Goal: Information Seeking & Learning: Learn about a topic

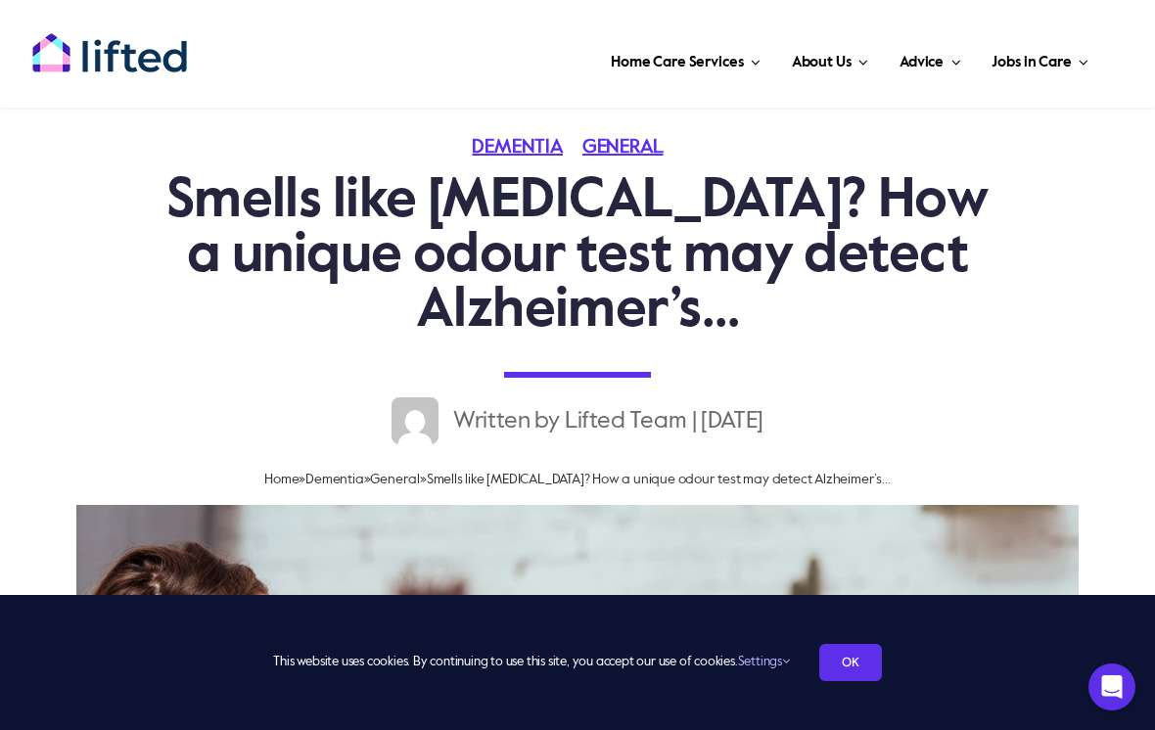
click at [635, 189] on span "Our Process" at bounding box center [598, 204] width 77 height 31
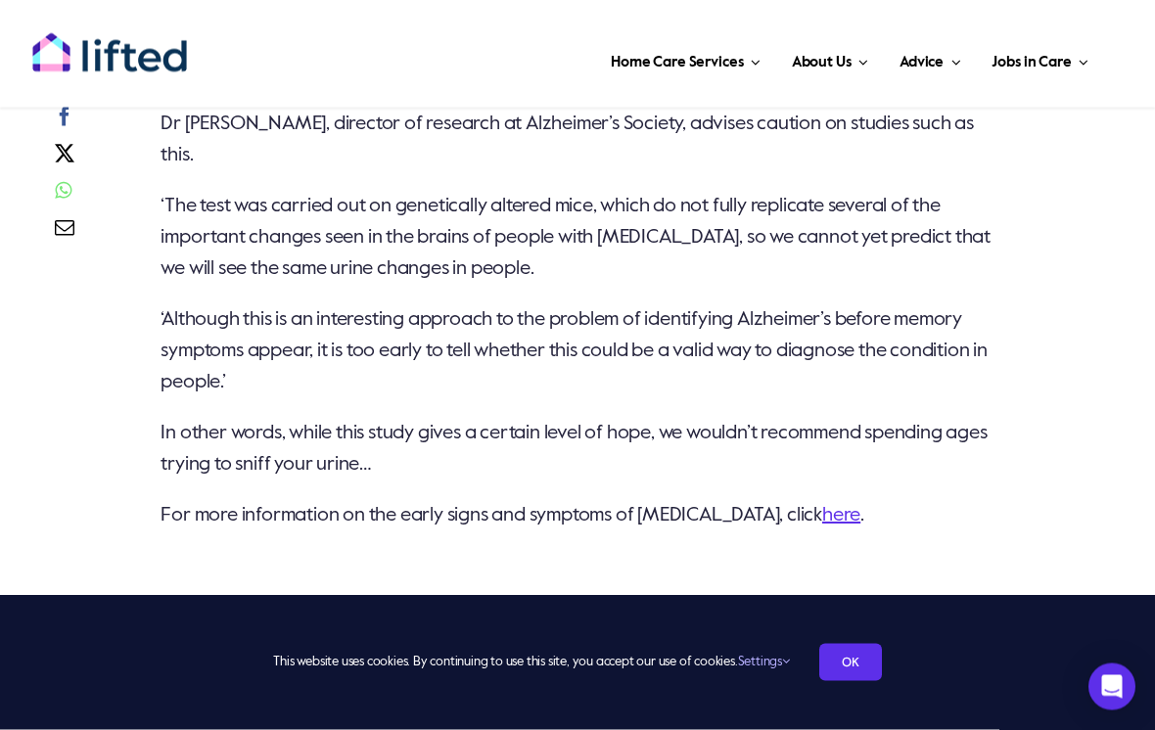
scroll to position [2488, 0]
click at [822, 526] on link "here" at bounding box center [841, 516] width 38 height 20
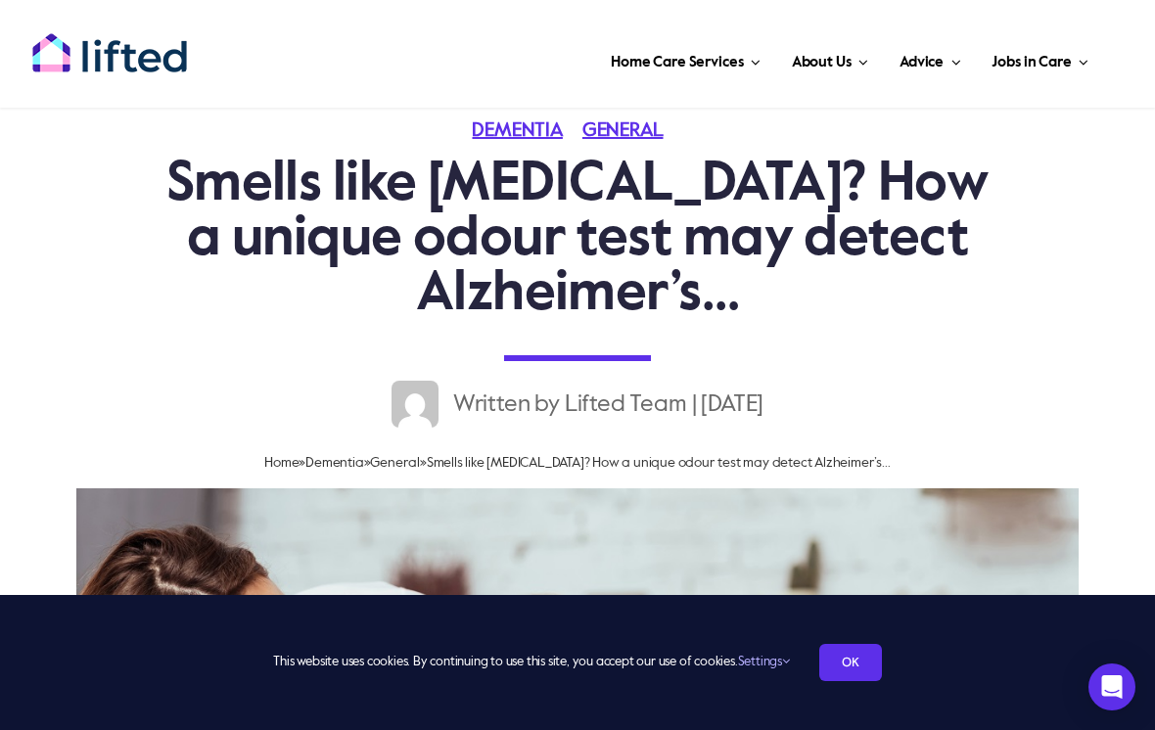
scroll to position [0, 0]
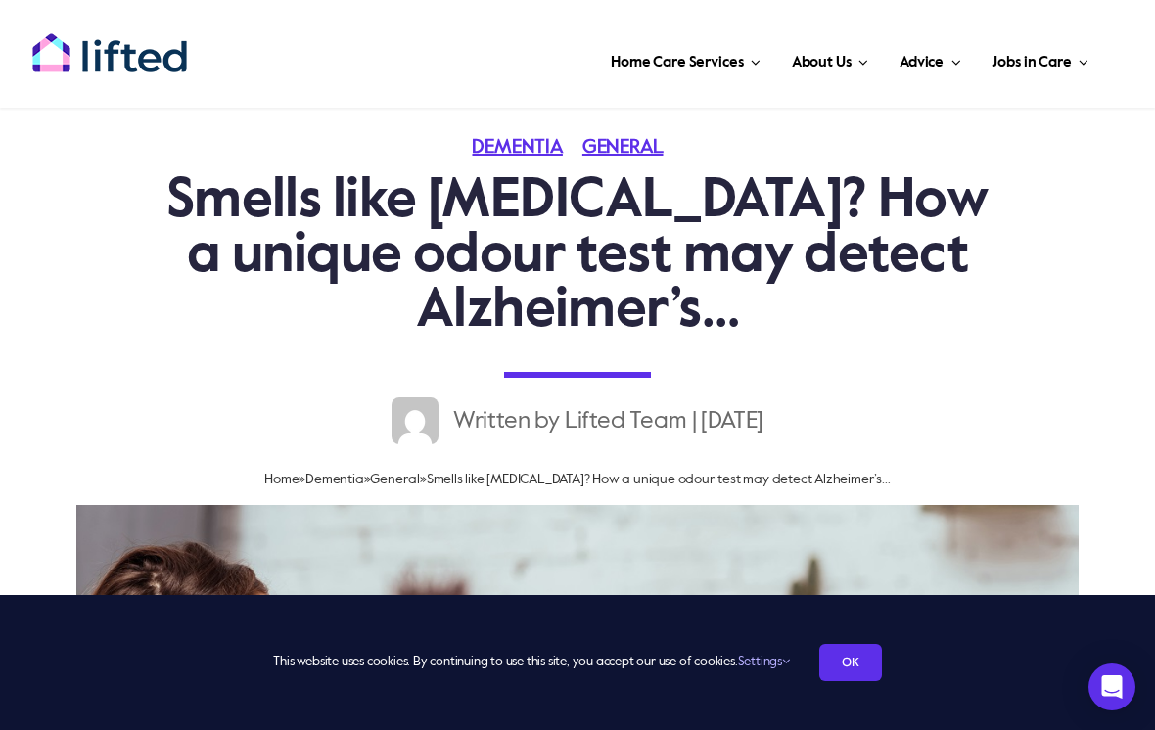
click at [759, 195] on span "Caring for Loved Ones" at bounding box center [725, 204] width 147 height 31
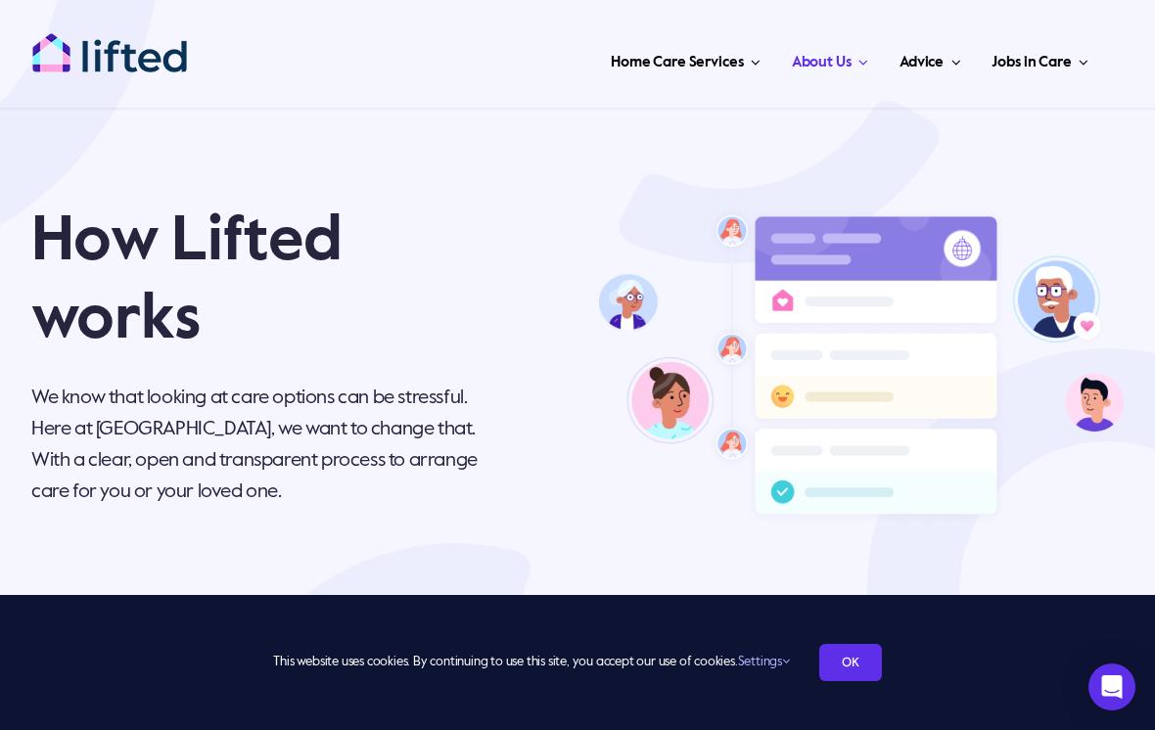
click at [49, 724] on div "This website uses cookies. By continuing to use this site, you accept our use o…" at bounding box center [577, 662] width 1155 height 135
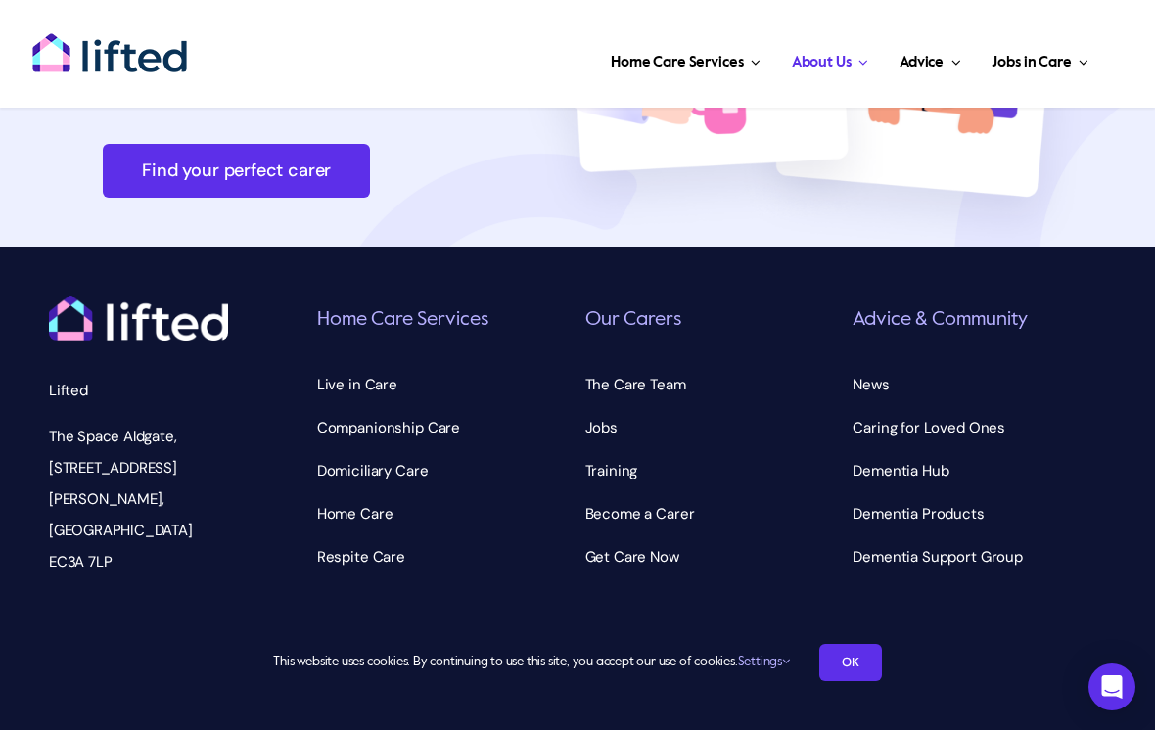
scroll to position [6397, 0]
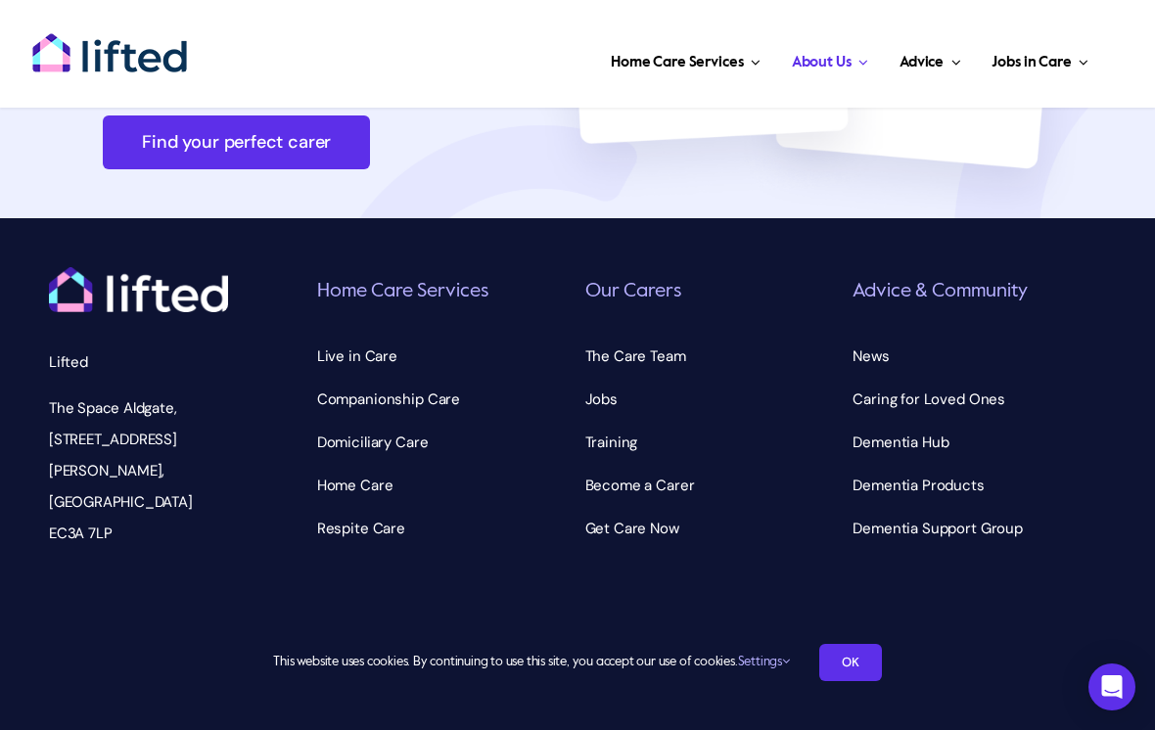
click at [767, 669] on link "Settings" at bounding box center [764, 662] width 52 height 13
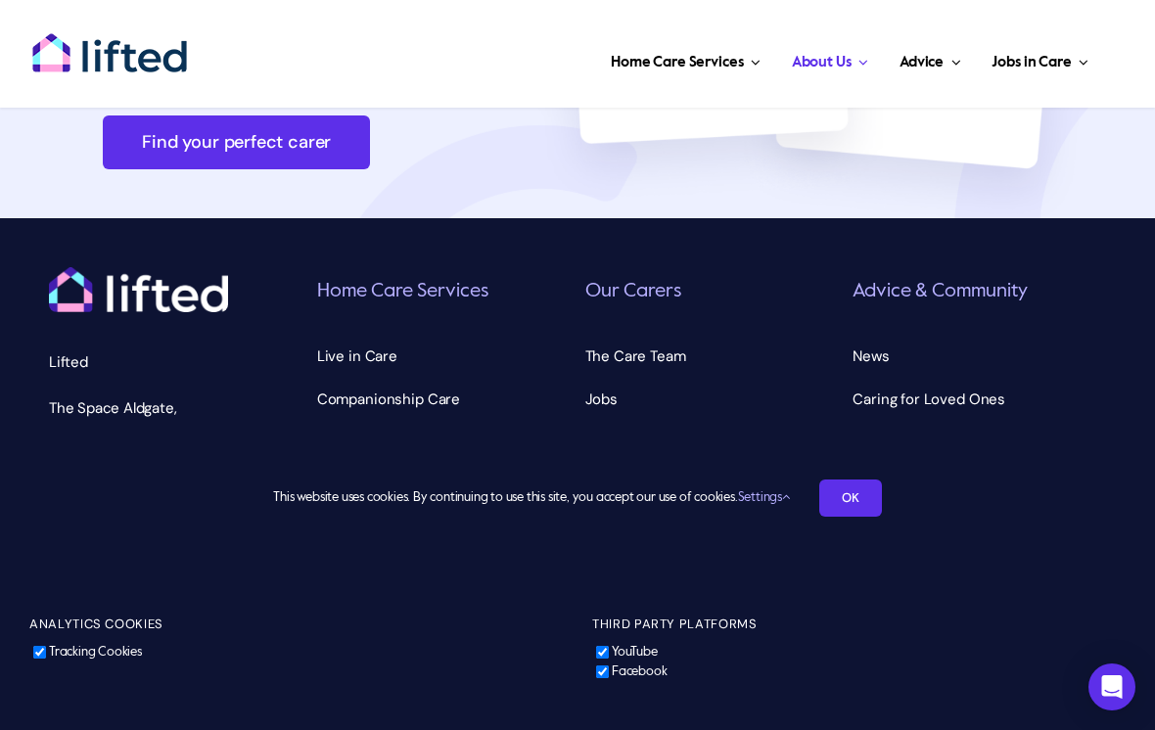
click at [45, 659] on input "Tracking Cookies" at bounding box center [39, 652] width 13 height 13
checkbox input "false"
click at [597, 714] on div "This website uses cookies. By continuing to use this site, you accept our use o…" at bounding box center [577, 581] width 1155 height 300
click at [626, 678] on label "Facebook" at bounding box center [629, 672] width 74 height 13
click at [609, 678] on input "Facebook" at bounding box center [602, 672] width 13 height 13
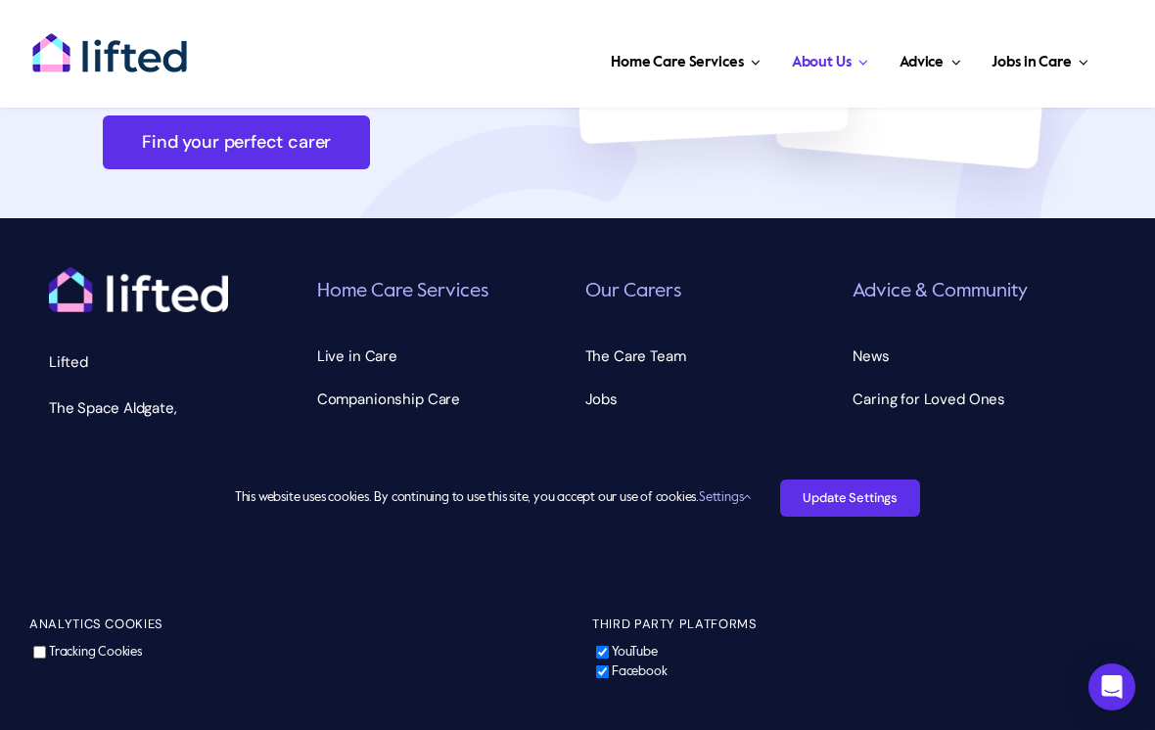
checkbox input "false"
click at [609, 659] on input "YouTube" at bounding box center [602, 652] width 13 height 13
checkbox input "false"
click at [885, 517] on link "Update Settings" at bounding box center [850, 498] width 140 height 37
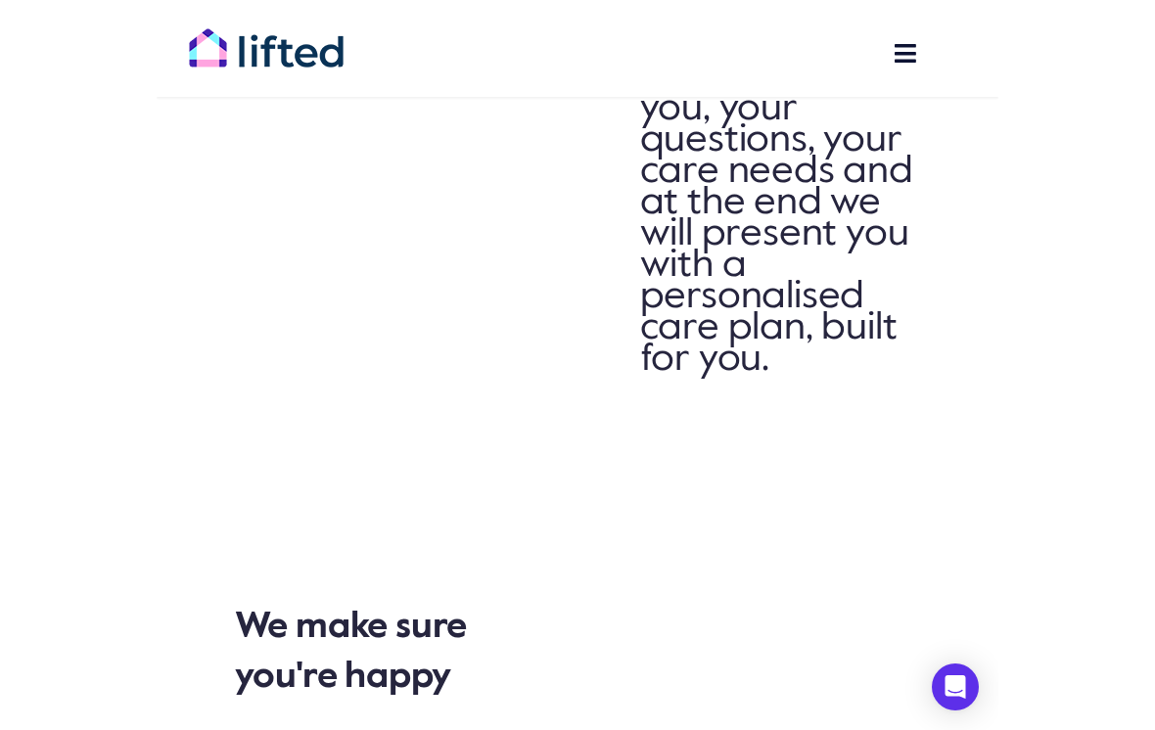
scroll to position [3532, 0]
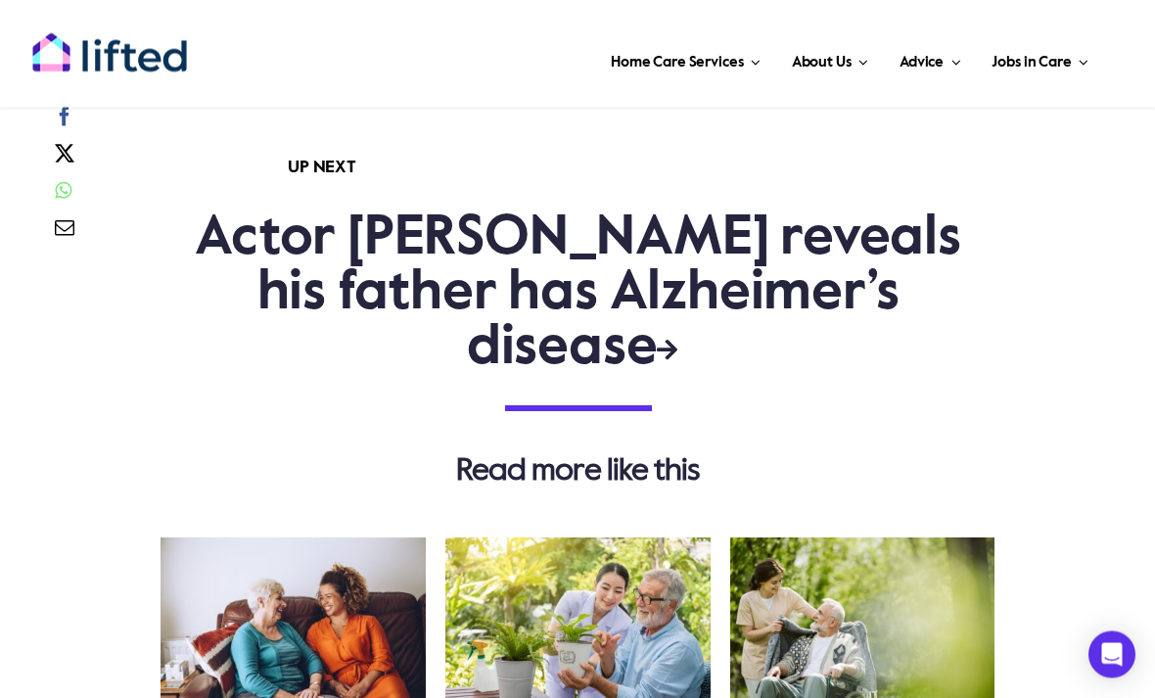
scroll to position [6386, 0]
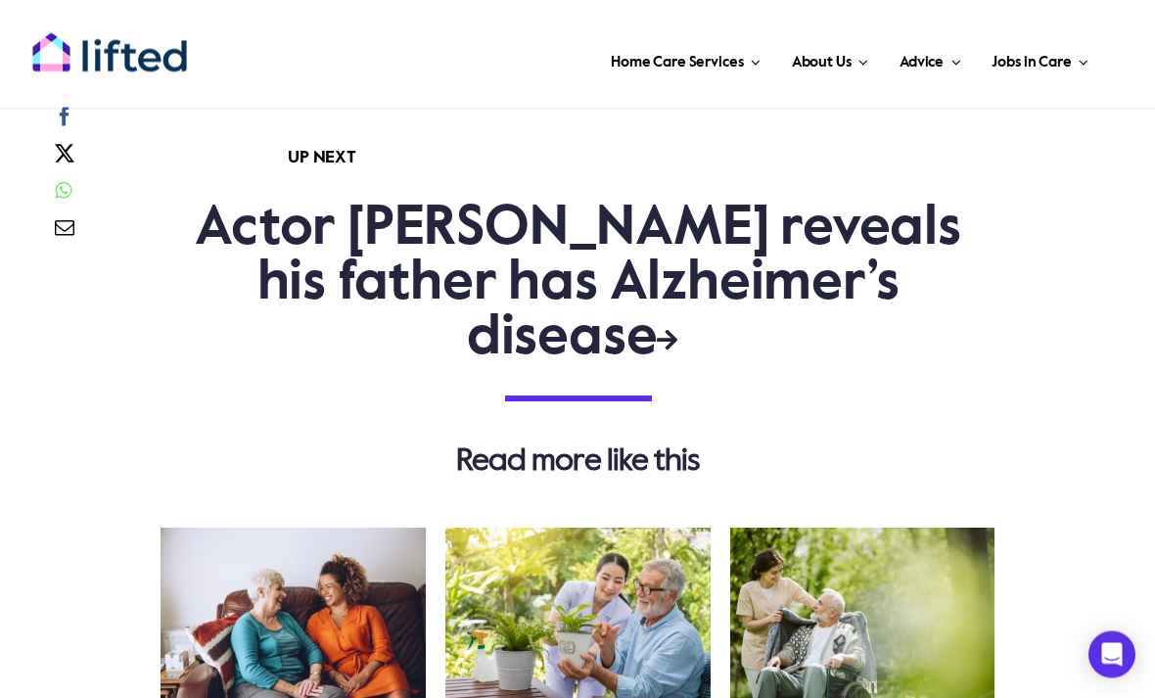
click at [677, 329] on link "Link to https://www.liftedcare.com/news/actor-owen-wilson-reveals-his-father-ha…" at bounding box center [667, 340] width 21 height 23
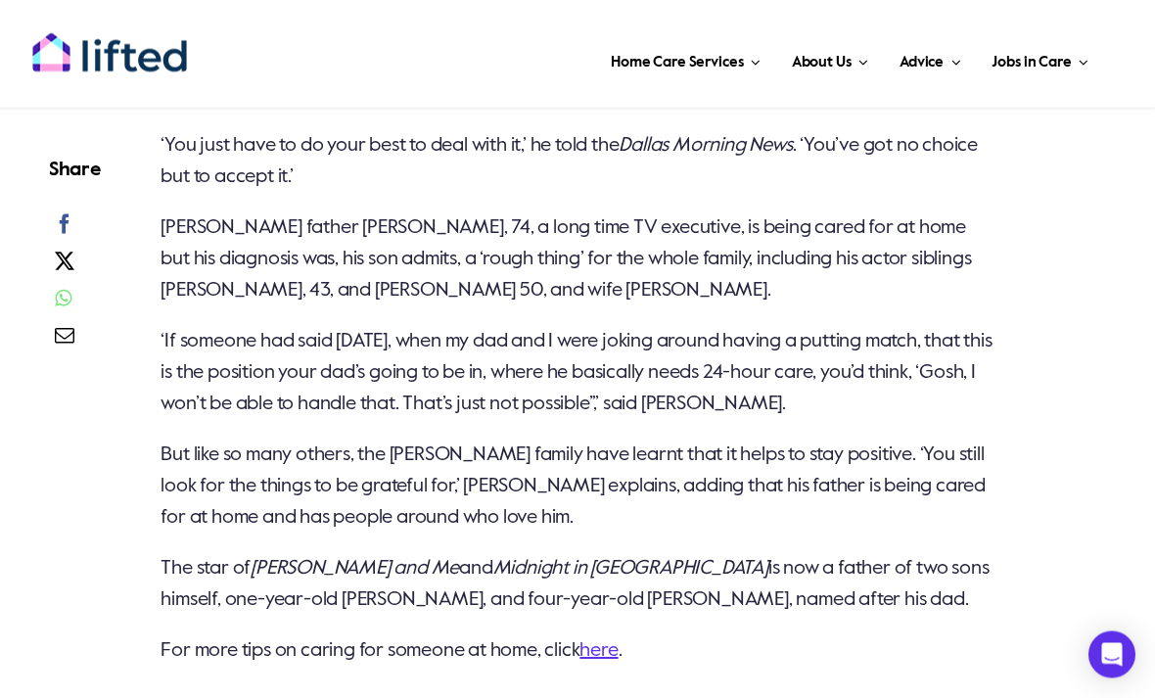
scroll to position [1556, 0]
click at [617, 655] on link "here" at bounding box center [599, 651] width 38 height 20
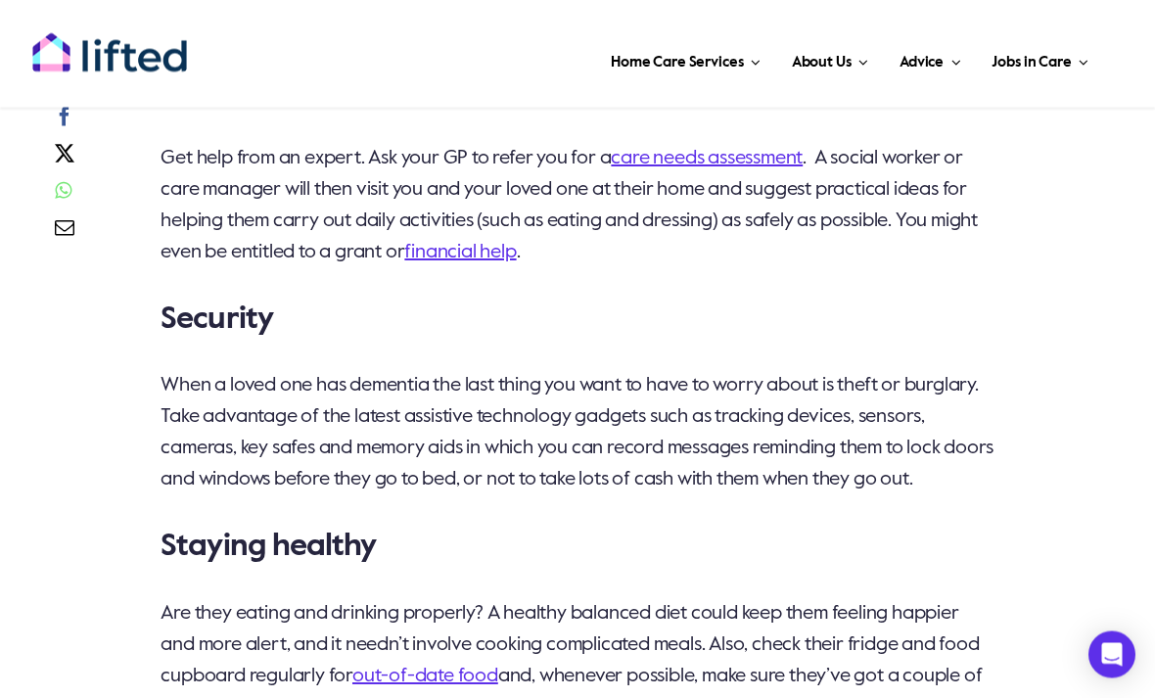
scroll to position [2475, 0]
click at [516, 262] on link "financial help" at bounding box center [460, 253] width 112 height 20
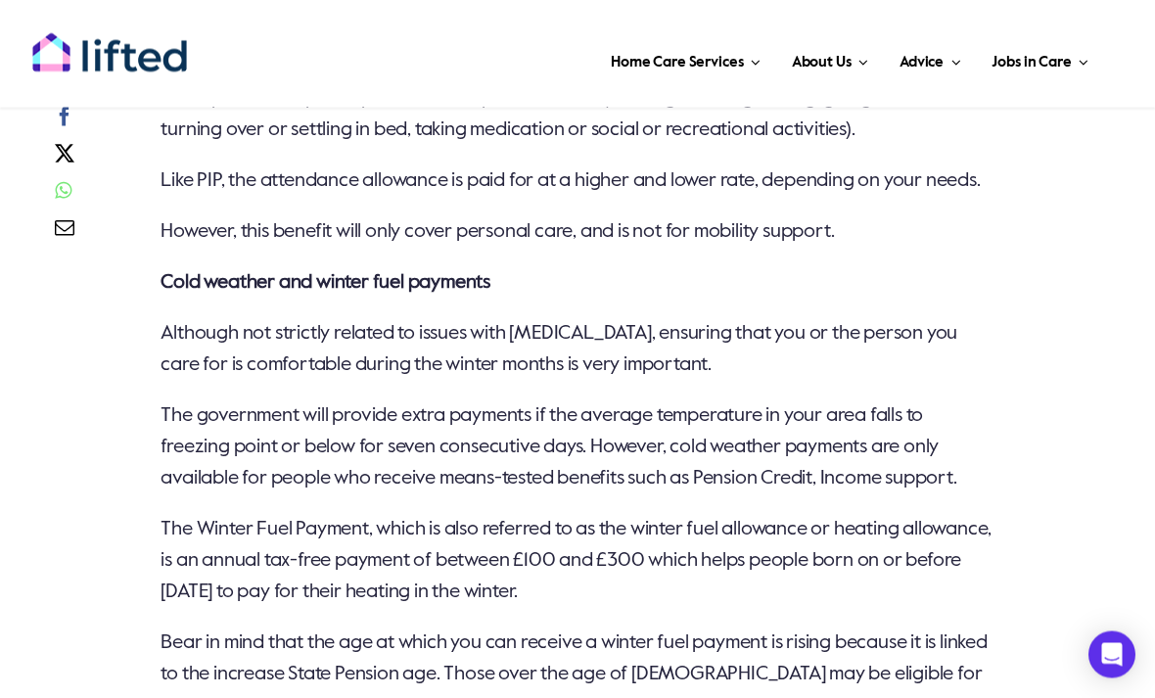
scroll to position [3047, 0]
click at [1039, 560] on div "Let us be your helping hand Get in touch with Lifted today to see how we can he…" at bounding box center [643, 675] width 1003 height 5241
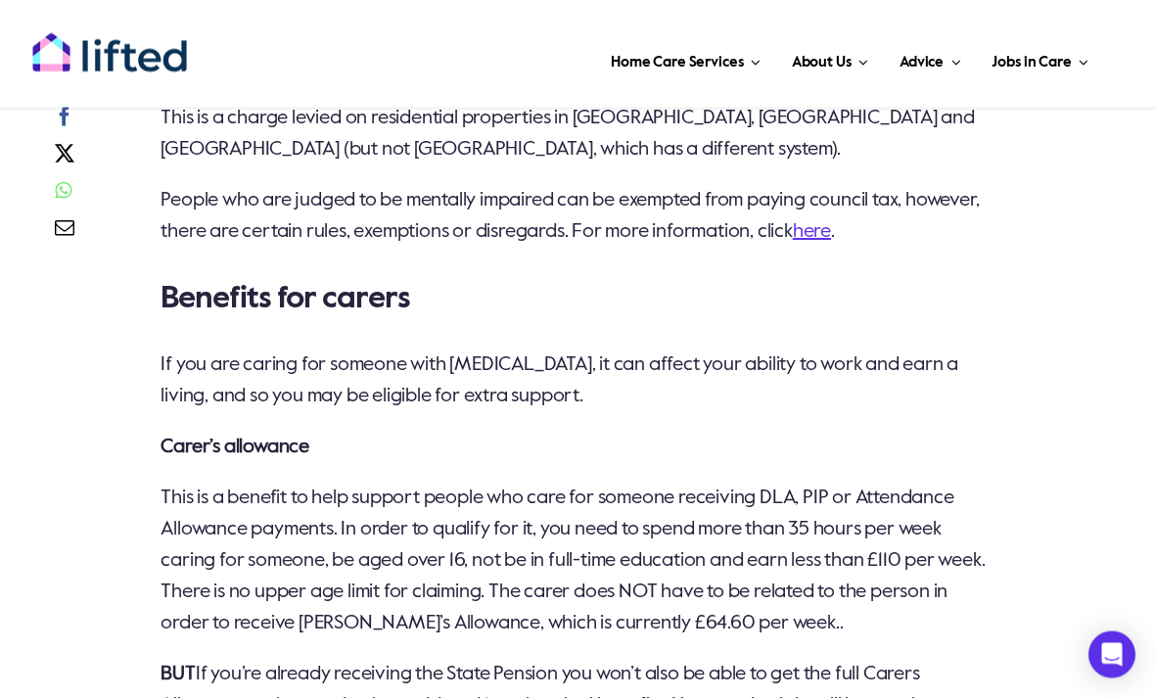
scroll to position [3737, 0]
click at [831, 222] on link "here" at bounding box center [812, 232] width 38 height 20
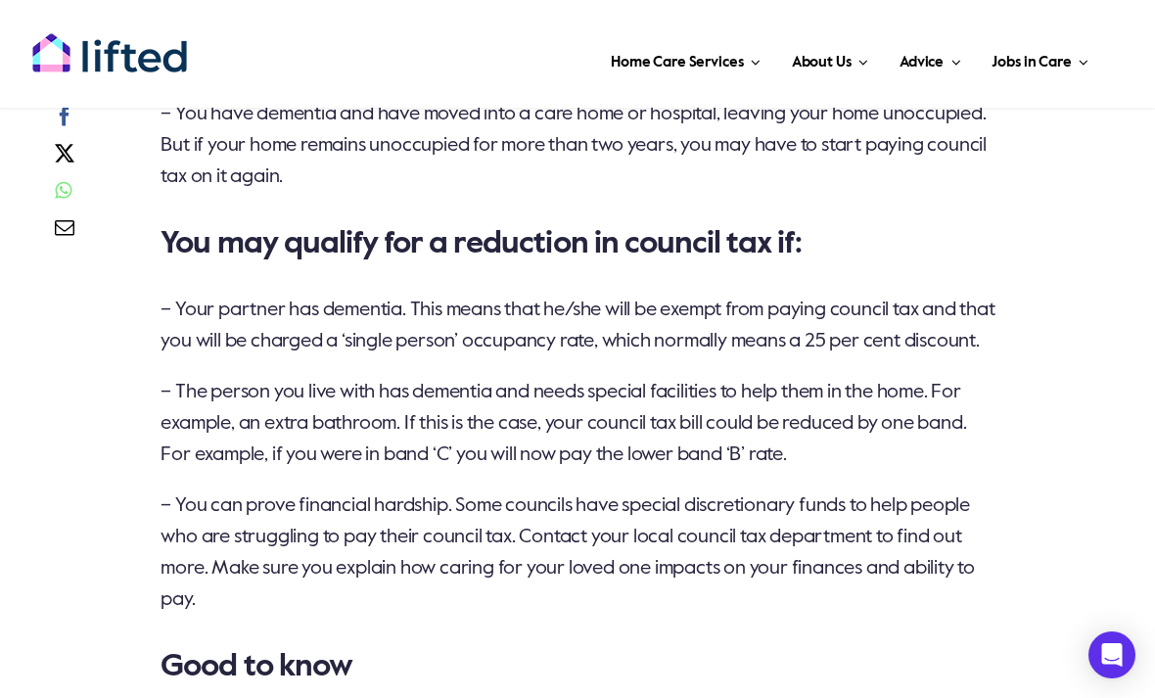
scroll to position [1535, 0]
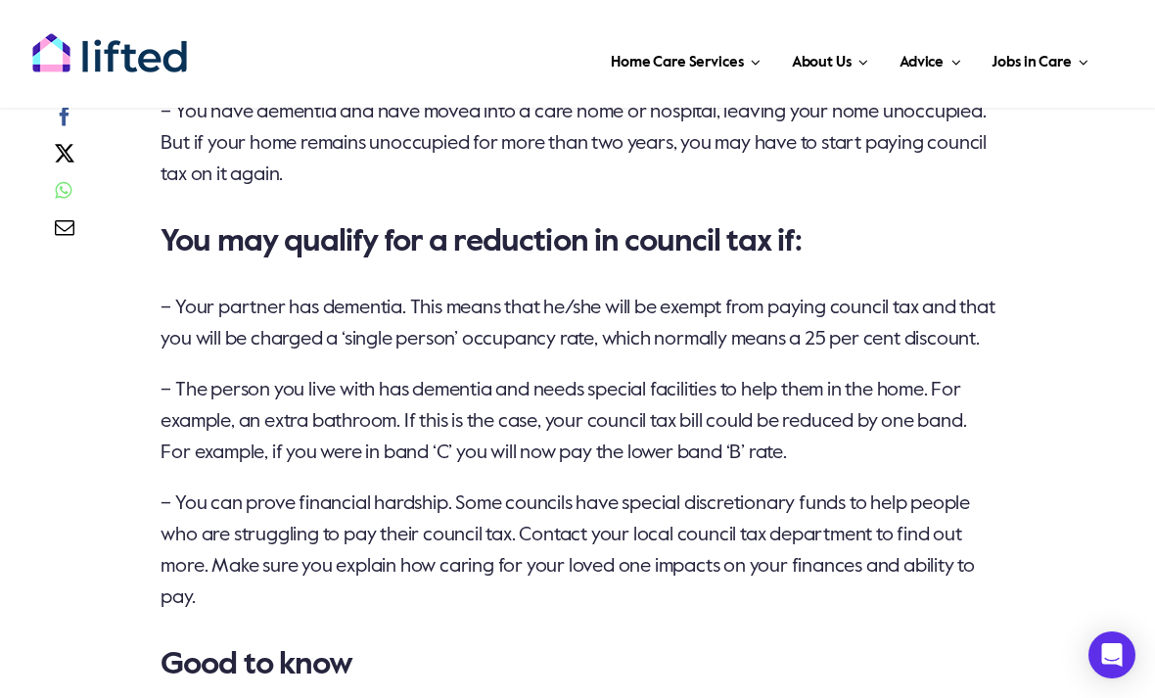
click at [626, 676] on h3 "Good to know" at bounding box center [578, 664] width 834 height 39
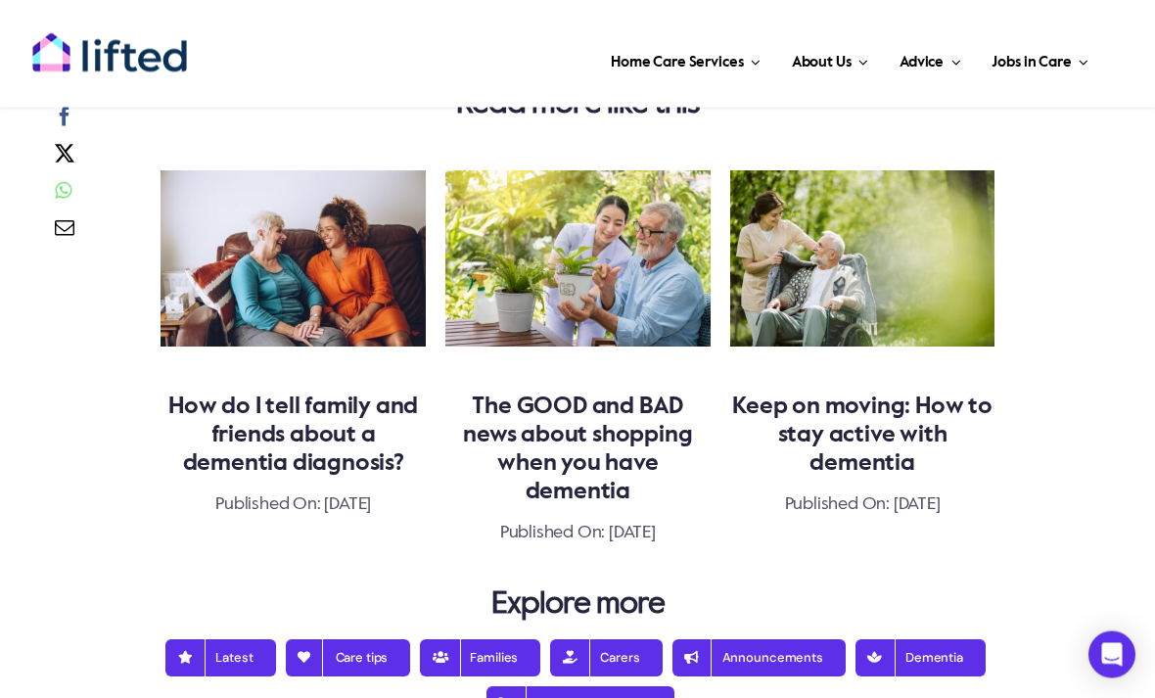
scroll to position [2701, 0]
click at [336, 396] on link "How do I tell family and friends about a dementia diagnosis?" at bounding box center [293, 435] width 250 height 80
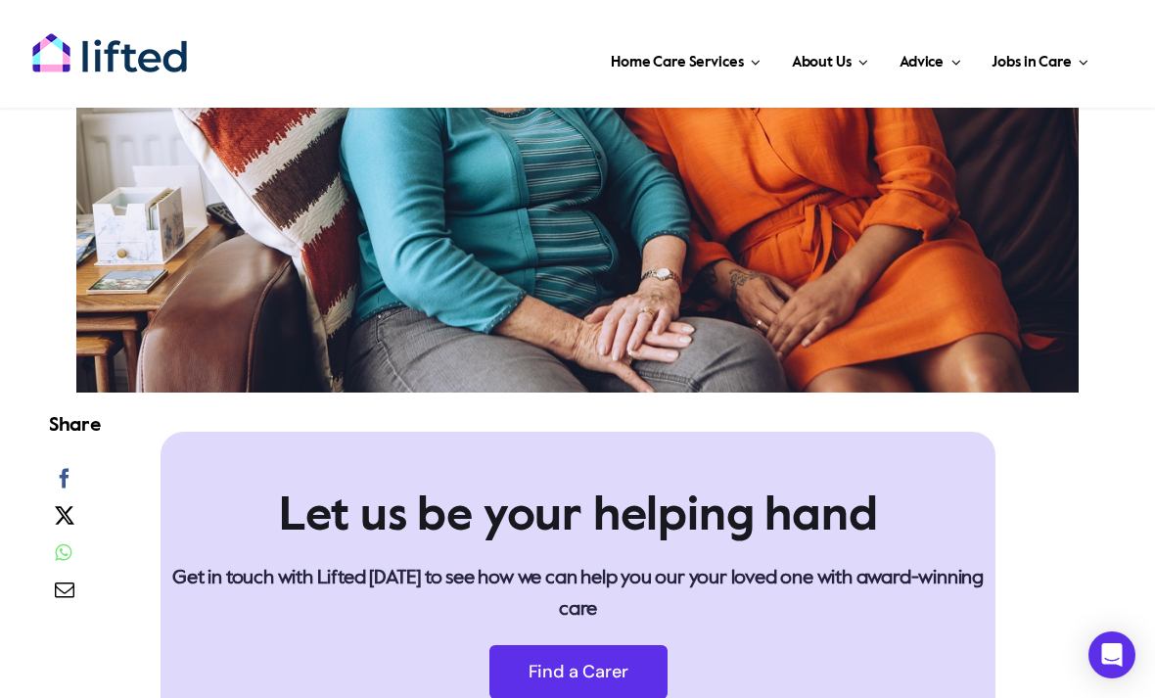
scroll to position [681, 0]
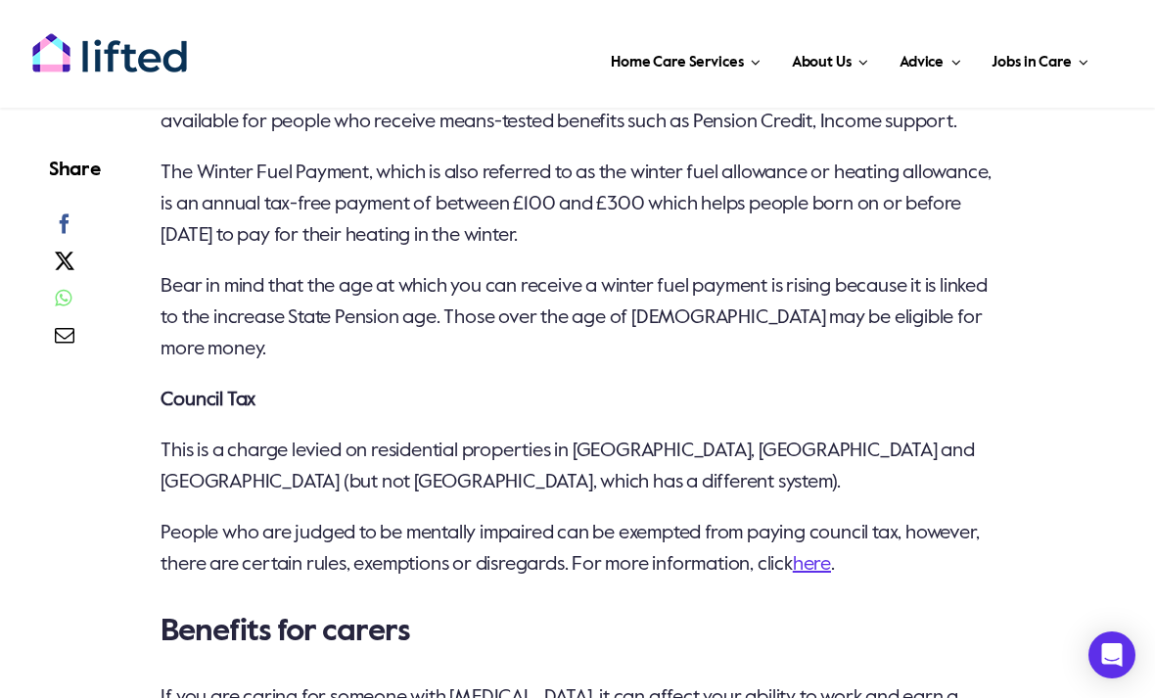
scroll to position [3403, 0]
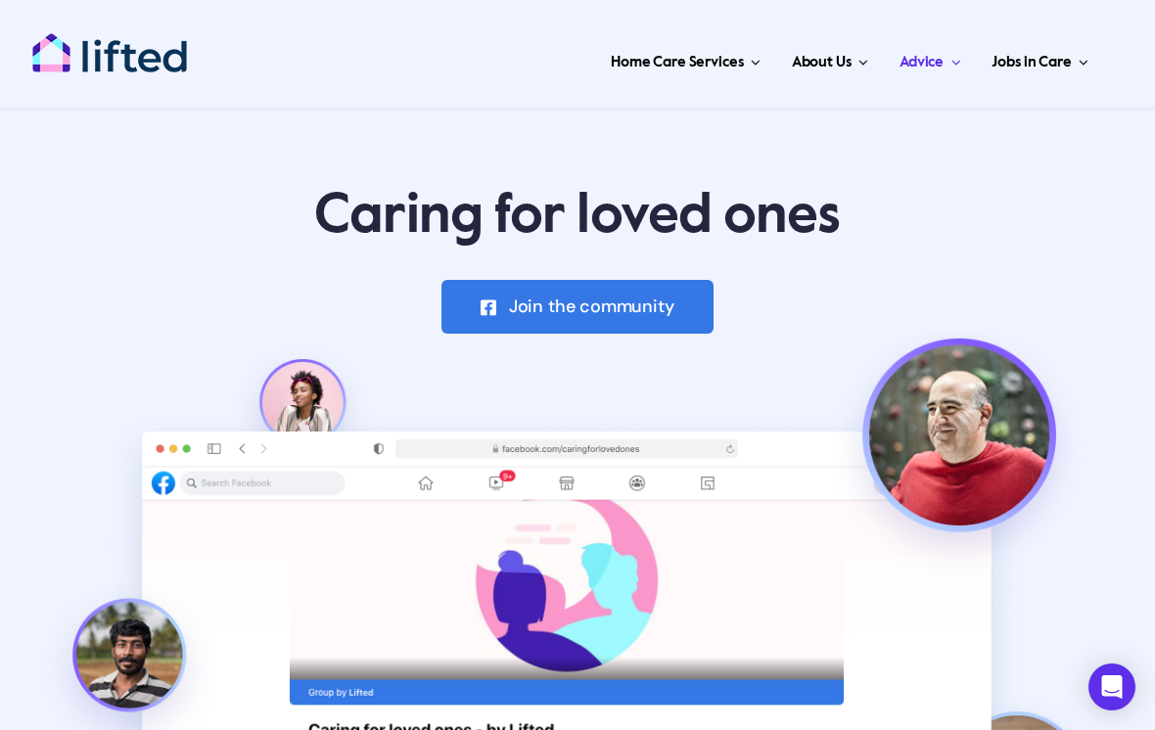
click at [642, 194] on link "Our Process" at bounding box center [704, 204] width 343 height 51
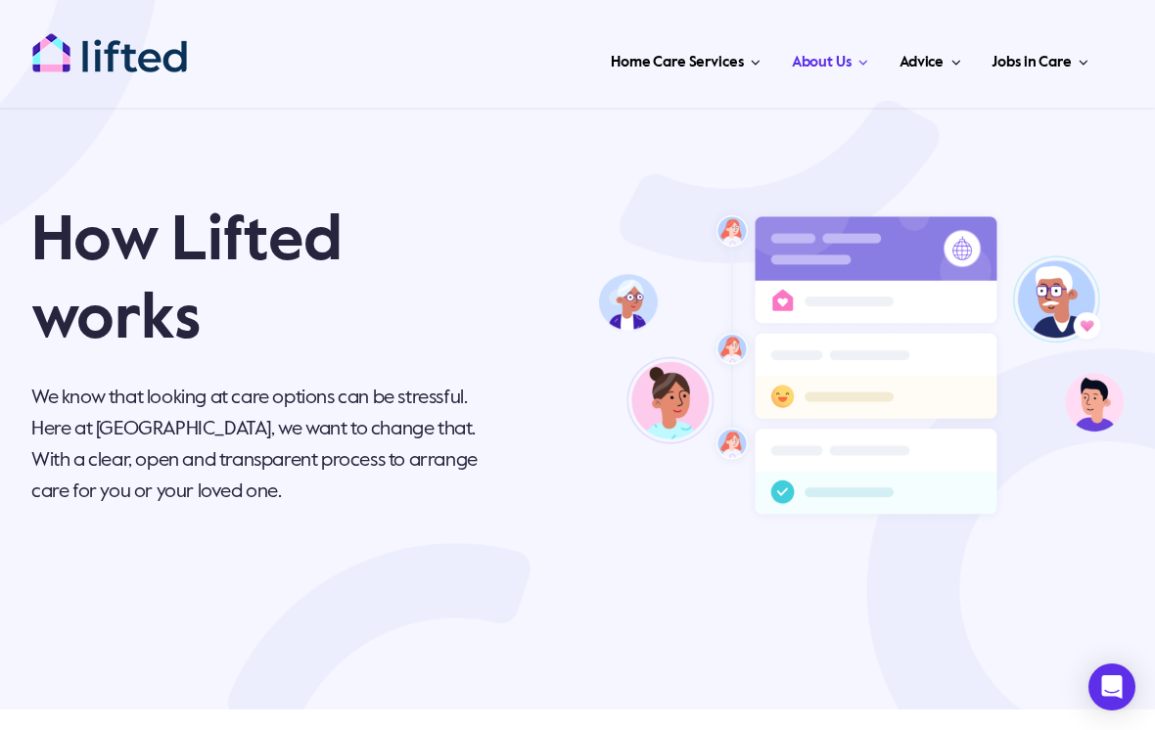
click at [656, 144] on span "Meet Our Carers" at bounding box center [616, 152] width 112 height 31
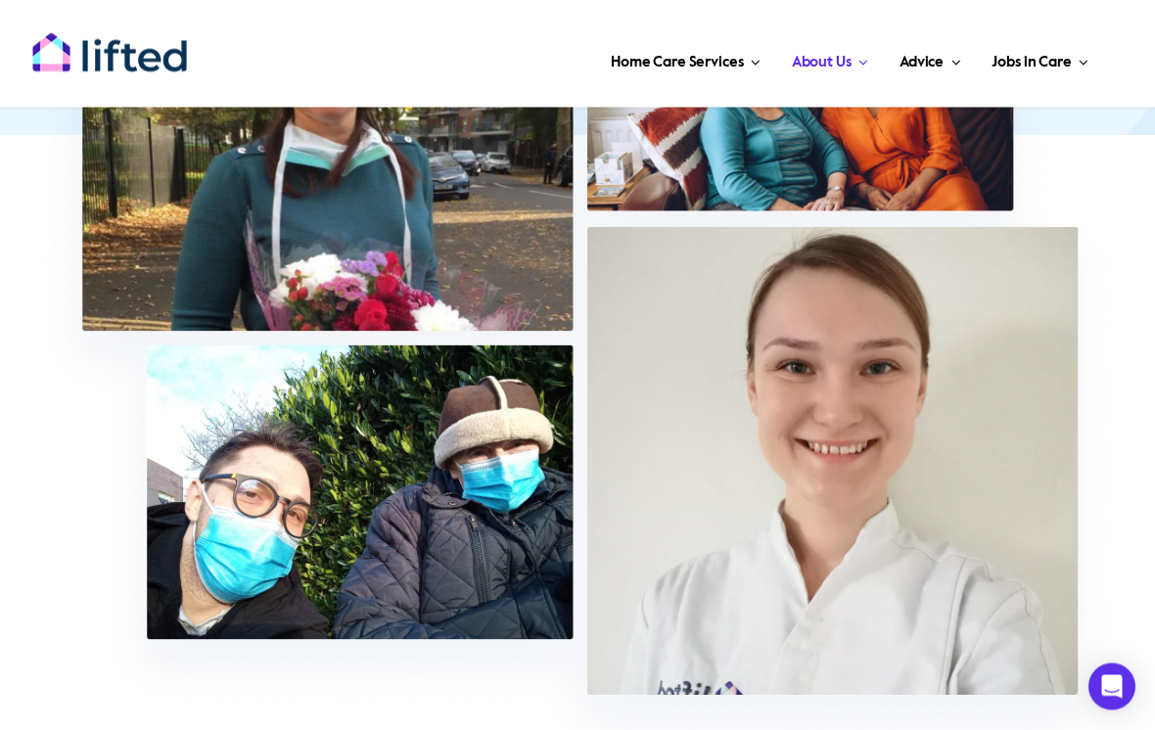
scroll to position [627, 0]
